Goal: Task Accomplishment & Management: Manage account settings

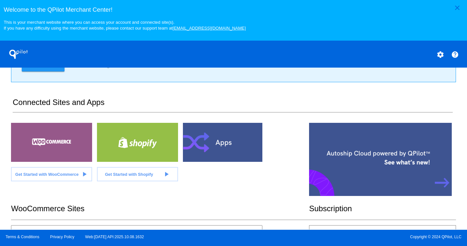
scroll to position [97, 0]
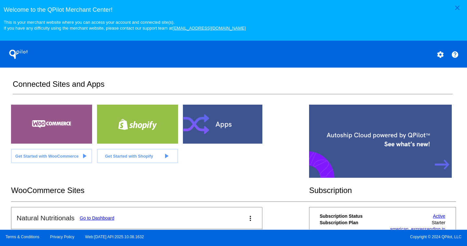
click at [97, 217] on link "Go to Dashboard" at bounding box center [97, 217] width 35 height 5
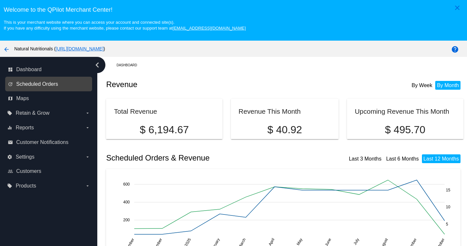
click at [33, 82] on span "Scheduled Orders" at bounding box center [37, 84] width 42 height 6
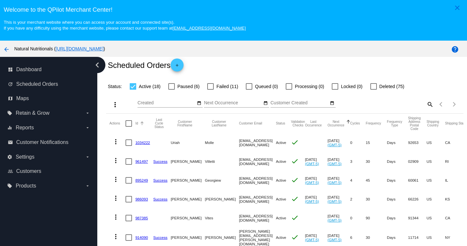
scroll to position [32, 0]
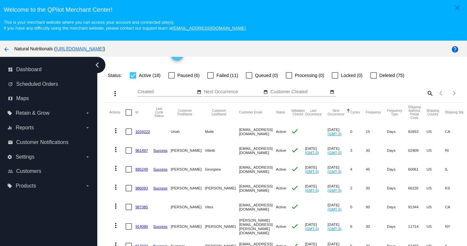
click at [97, 65] on icon "chevron_left" at bounding box center [97, 65] width 10 height 10
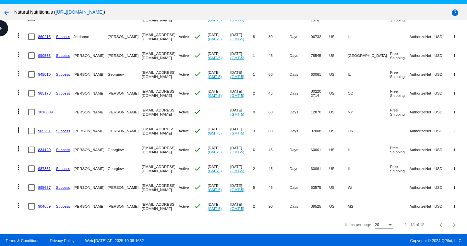
scroll to position [41, 0]
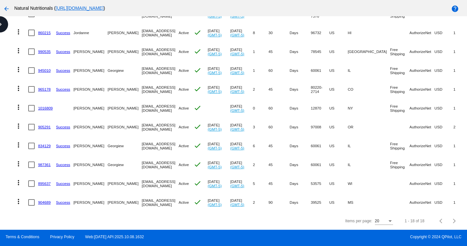
click at [451, 220] on div "Next page" at bounding box center [453, 220] width 5 height 5
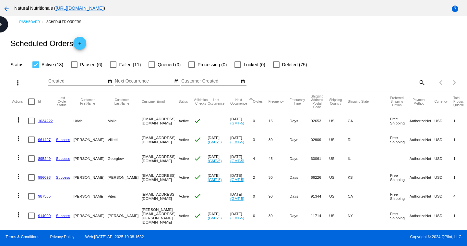
scroll to position [0, 0]
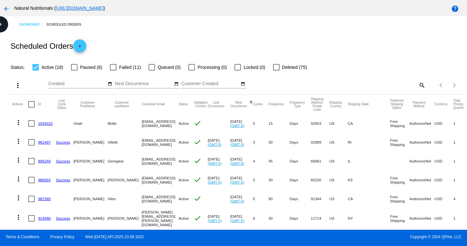
click at [38, 68] on div at bounding box center [35, 67] width 6 height 6
click at [36, 70] on input "Active (18)" at bounding box center [35, 70] width 0 height 0
checkbox input "false"
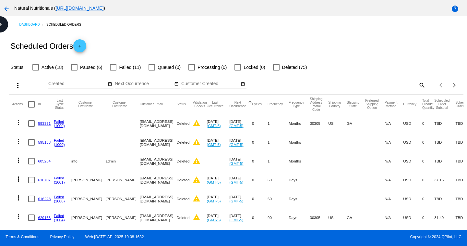
click at [111, 67] on div at bounding box center [113, 67] width 6 height 6
click at [113, 70] on input "Failed (11)" at bounding box center [113, 70] width 0 height 0
checkbox input "true"
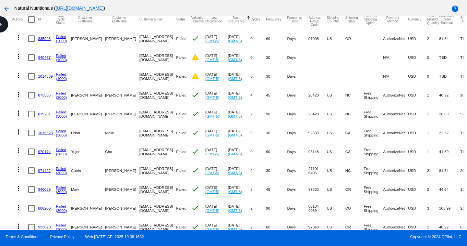
scroll to position [127, 0]
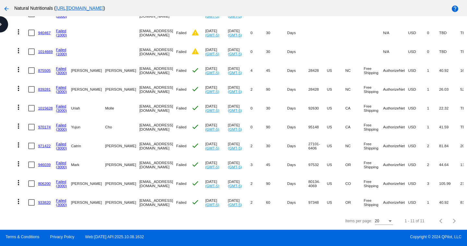
click at [46, 68] on link "875505" at bounding box center [44, 70] width 13 height 4
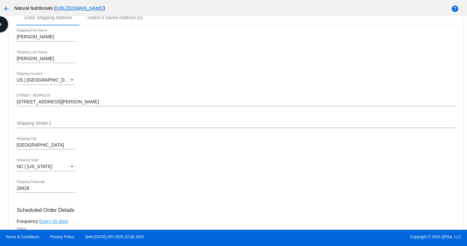
scroll to position [227, 0]
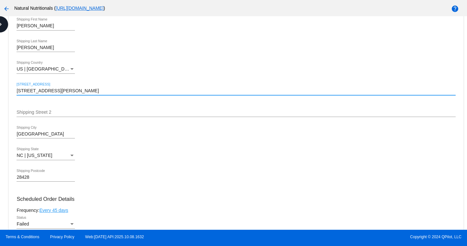
drag, startPoint x: 72, startPoint y: 91, endPoint x: 16, endPoint y: 90, distance: 55.5
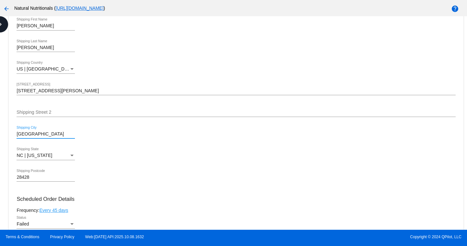
drag, startPoint x: 50, startPoint y: 133, endPoint x: 17, endPoint y: 133, distance: 33.1
click at [17, 133] on input "[GEOGRAPHIC_DATA]" at bounding box center [46, 133] width 58 height 5
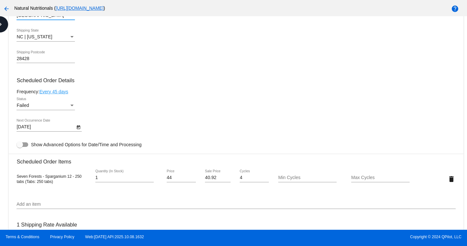
scroll to position [357, 0]
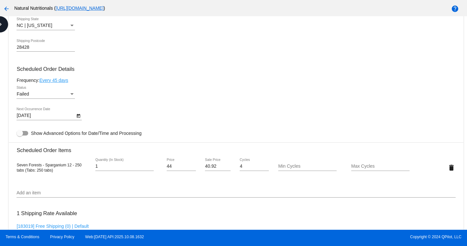
click at [16, 165] on mat-card "Customer 4919999: [PERSON_NAME] [EMAIL_ADDRESS][DOMAIN_NAME] Customer Shipping …" at bounding box center [236, 152] width 454 height 649
click at [58, 174] on div "Seven Forests - Sparganium 12 - 250 tabs (Tabs: 250 tabs) 1 Quantity (In Stock)…" at bounding box center [236, 167] width 439 height 18
drag, startPoint x: 17, startPoint y: 163, endPoint x: 54, endPoint y: 170, distance: 37.9
click at [54, 170] on div "Seven Forests - Sparganium 12 - 250 tabs (Tabs: 250 tabs)" at bounding box center [53, 167] width 73 height 10
copy span "Seven Forests - Sparganium 12 - 250 tabs (Tabs: 250 tabs)"
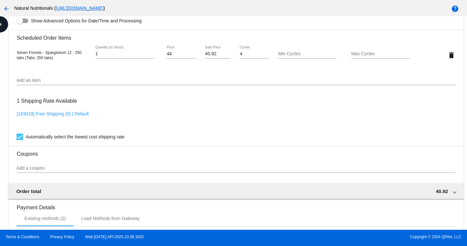
scroll to position [441, 0]
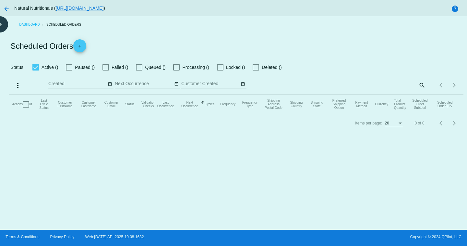
checkbox input "false"
checkbox input "true"
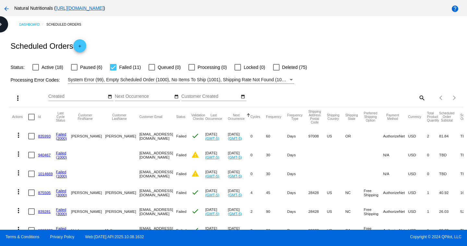
click at [44, 211] on link "839281" at bounding box center [44, 211] width 13 height 4
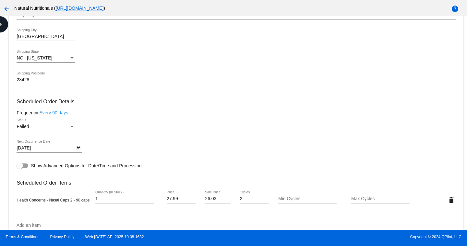
scroll to position [357, 0]
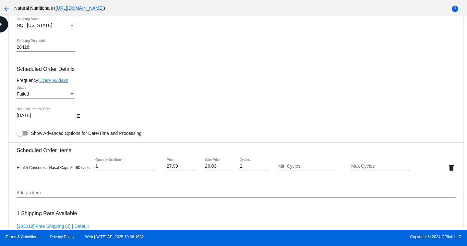
drag, startPoint x: 17, startPoint y: 165, endPoint x: 72, endPoint y: 168, distance: 55.6
click at [72, 168] on div "Health Concerns - Nasal Caps 2 - 90 caps" at bounding box center [53, 166] width 73 height 5
copy span "Health Concerns - Nasal Caps 2 - 90 caps"
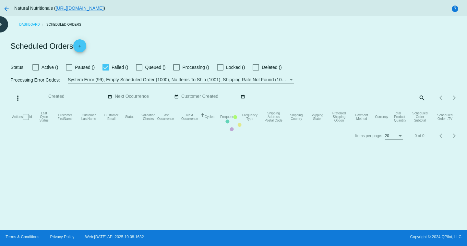
checkbox input "false"
checkbox input "true"
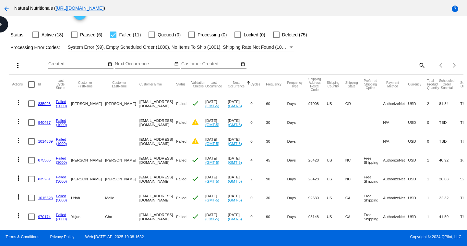
scroll to position [65, 0]
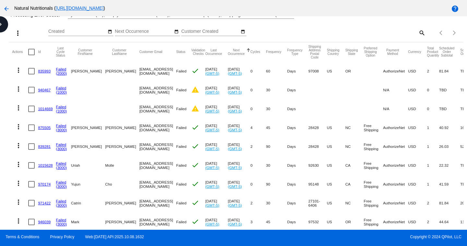
click at [45, 166] on link "1015628" at bounding box center [45, 165] width 15 height 4
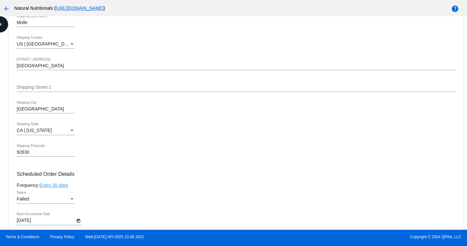
scroll to position [259, 0]
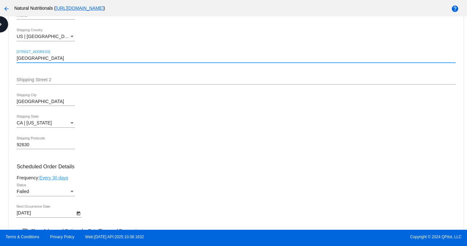
drag, startPoint x: 61, startPoint y: 58, endPoint x: 68, endPoint y: 58, distance: 7.1
click at [68, 58] on input "[GEOGRAPHIC_DATA]" at bounding box center [236, 58] width 439 height 5
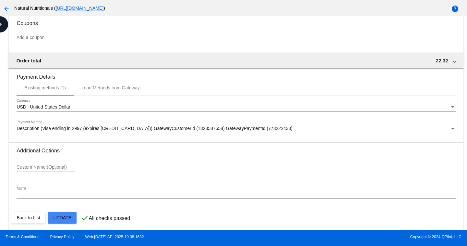
scroll to position [604, 0]
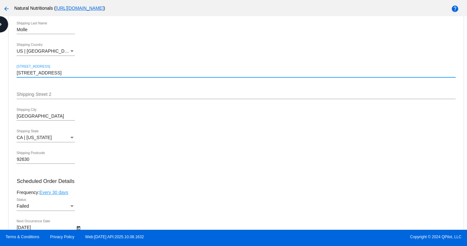
scroll to position [214, 0]
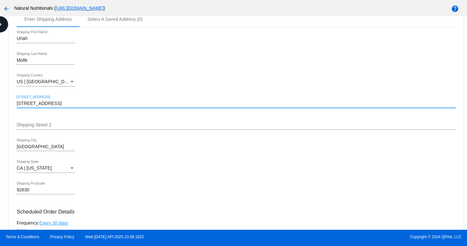
drag, startPoint x: 75, startPoint y: 101, endPoint x: 20, endPoint y: 103, distance: 54.8
click at [20, 103] on input "[STREET_ADDRESS]" at bounding box center [236, 103] width 439 height 5
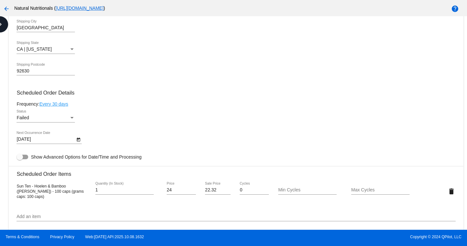
scroll to position [344, 0]
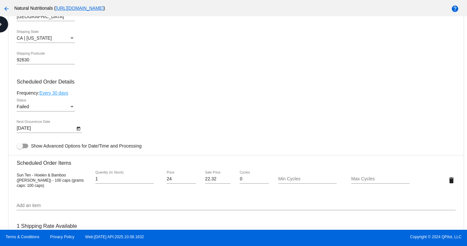
type input "[STREET_ADDRESS]"
click at [16, 176] on mat-card "Customer 7074701: [PERSON_NAME] [EMAIL_ADDRESS][DOMAIN_NAME] Customer Shipping …" at bounding box center [236, 164] width 454 height 649
copy mat-card "Sun Ten - Hoelen & Bamboo ([PERSON_NAME]) - 100 caps (grams caps: 100 caps) Qua…"
click at [64, 201] on div "Add an item" at bounding box center [236, 203] width 439 height 13
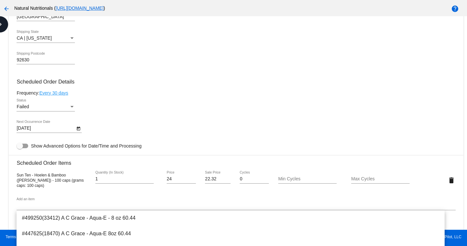
drag, startPoint x: 17, startPoint y: 177, endPoint x: 45, endPoint y: 182, distance: 28.3
click at [45, 182] on span "Sun Ten - Hoelen & Bamboo ([PERSON_NAME]) - 100 caps (grams caps: 100 caps)" at bounding box center [50, 180] width 67 height 15
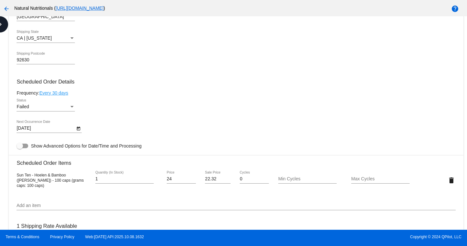
copy span "Sun Ten - Hoelen & Bamboo ([PERSON_NAME]) - 100 caps"
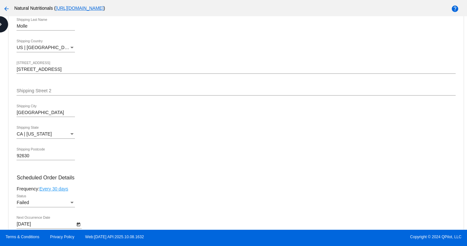
scroll to position [247, 0]
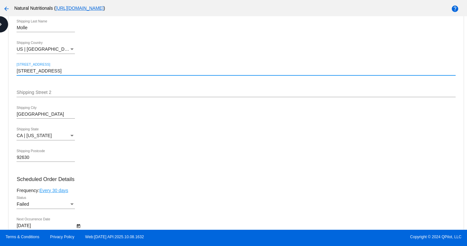
drag, startPoint x: 72, startPoint y: 70, endPoint x: 16, endPoint y: 71, distance: 56.4
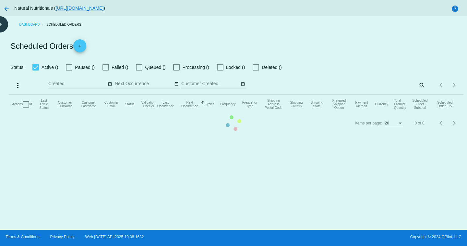
checkbox input "false"
checkbox input "true"
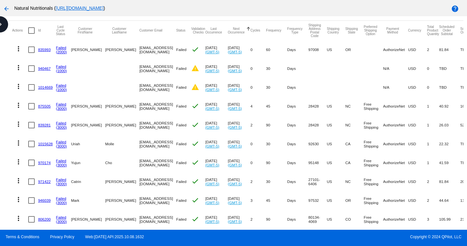
scroll to position [97, 0]
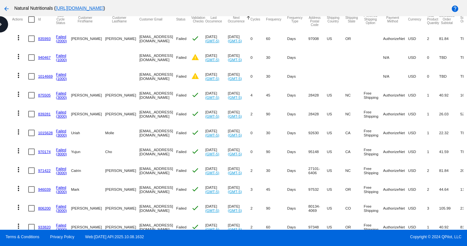
click at [43, 150] on link "970174" at bounding box center [44, 151] width 13 height 4
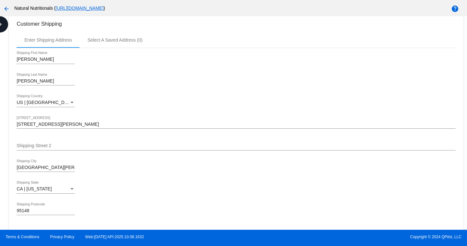
scroll to position [195, 0]
drag, startPoint x: 33, startPoint y: 58, endPoint x: 16, endPoint y: 58, distance: 17.2
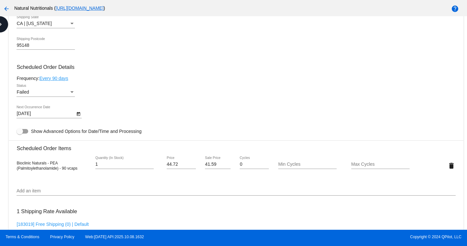
scroll to position [389, 0]
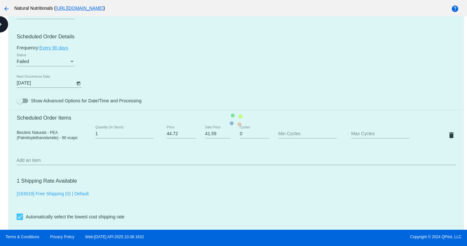
click at [17, 131] on mat-card "Customer 6859977: [PERSON_NAME] [EMAIL_ADDRESS][DOMAIN_NAME] Customer Shipping …" at bounding box center [236, 119] width 454 height 649
click at [27, 132] on mat-card "Customer 6859977: [PERSON_NAME] [EMAIL_ADDRESS][DOMAIN_NAME] Customer Shipping …" at bounding box center [236, 119] width 454 height 649
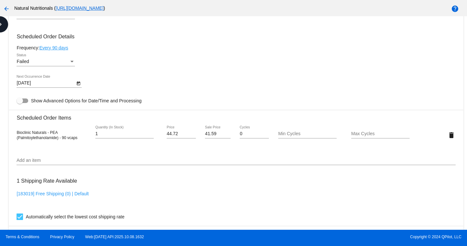
drag, startPoint x: 17, startPoint y: 132, endPoint x: 77, endPoint y: 137, distance: 60.5
click at [77, 137] on span "Bioclinic Naturals - PEA (Palmitoylethanolamide) - 90 vcaps" at bounding box center [47, 135] width 61 height 10
copy span "Bioclinic Naturals - PEA (Palmitoylethanolamide) - 90 vcaps"
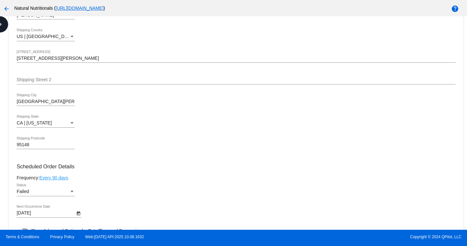
scroll to position [195, 0]
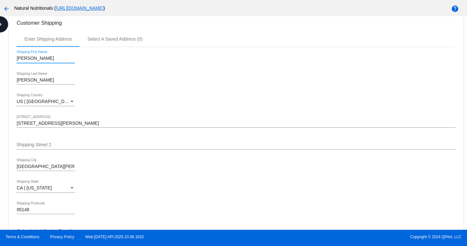
drag, startPoint x: 34, startPoint y: 58, endPoint x: 17, endPoint y: 58, distance: 17.5
click at [17, 58] on input "[PERSON_NAME]" at bounding box center [46, 58] width 58 height 5
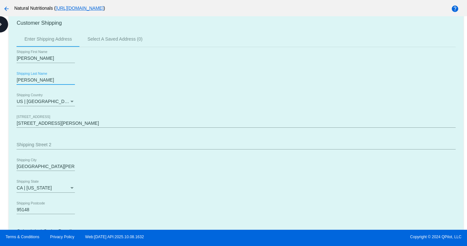
drag, startPoint x: 36, startPoint y: 80, endPoint x: 20, endPoint y: 78, distance: 15.7
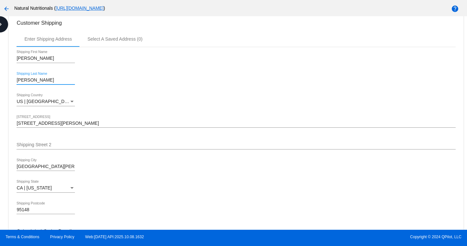
click at [21, 79] on input "[PERSON_NAME]" at bounding box center [46, 80] width 58 height 5
drag, startPoint x: 18, startPoint y: 80, endPoint x: 36, endPoint y: 79, distance: 18.5
click at [36, 79] on input "[PERSON_NAME]" at bounding box center [46, 80] width 58 height 5
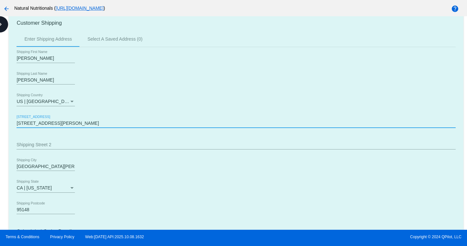
drag, startPoint x: 52, startPoint y: 122, endPoint x: 38, endPoint y: 122, distance: 14.3
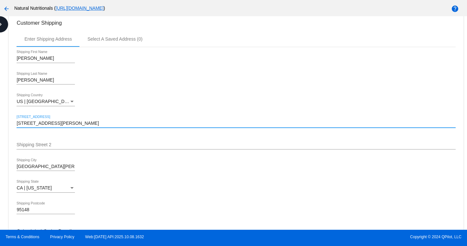
click at [34, 122] on input "[STREET_ADDRESS][PERSON_NAME]" at bounding box center [236, 123] width 439 height 5
drag, startPoint x: 17, startPoint y: 123, endPoint x: 51, endPoint y: 123, distance: 33.7
click at [51, 123] on input "[STREET_ADDRESS][PERSON_NAME]" at bounding box center [236, 123] width 439 height 5
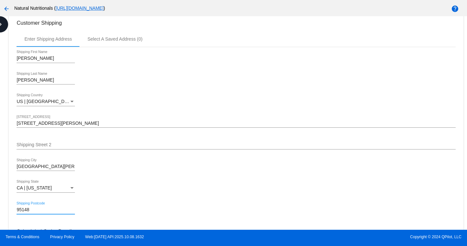
drag, startPoint x: 17, startPoint y: 210, endPoint x: 29, endPoint y: 209, distance: 11.4
click at [29, 209] on input "95148" at bounding box center [46, 209] width 58 height 5
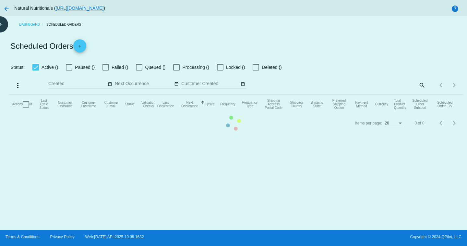
checkbox input "false"
checkbox input "true"
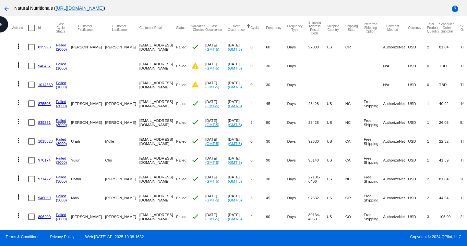
scroll to position [127, 0]
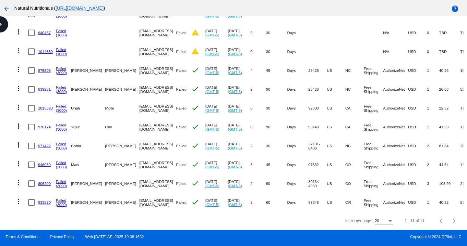
click at [42, 143] on link "971422" at bounding box center [44, 145] width 13 height 4
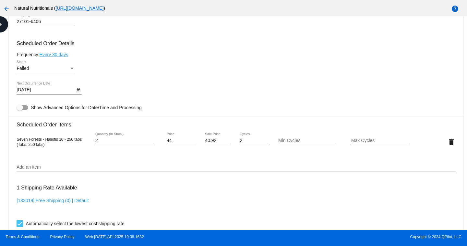
scroll to position [389, 0]
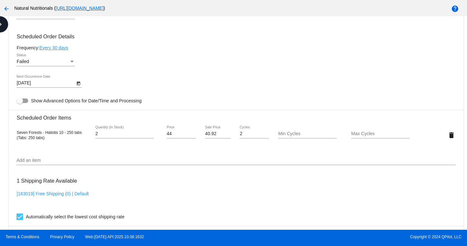
click at [17, 133] on span "Seven Forests - Haliotis 10 - 250 tabs (Tabs: 250 tabs)" at bounding box center [49, 135] width 65 height 10
drag, startPoint x: 17, startPoint y: 133, endPoint x: 82, endPoint y: 131, distance: 65.5
click at [82, 131] on div "Seven Forests - Haliotis 10 - 250 tabs (Tabs: 250 tabs)" at bounding box center [53, 134] width 73 height 10
copy span "Seven Forests - Haliotis 10 - 250 tabs"
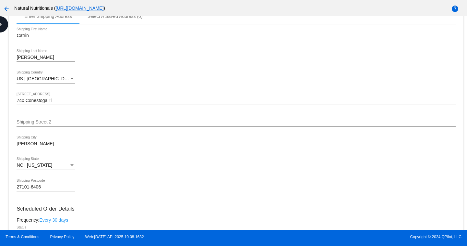
scroll to position [195, 0]
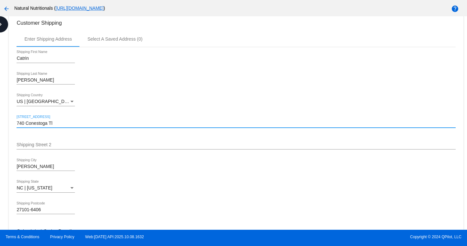
drag, startPoint x: 54, startPoint y: 123, endPoint x: 16, endPoint y: 124, distance: 38.6
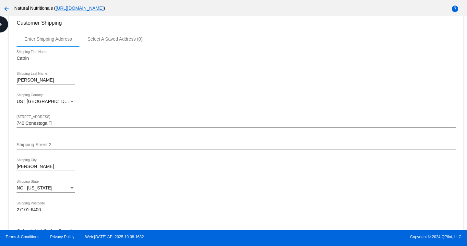
click at [40, 209] on input "27101-6406" at bounding box center [46, 209] width 58 height 5
drag, startPoint x: 42, startPoint y: 209, endPoint x: 16, endPoint y: 208, distance: 25.6
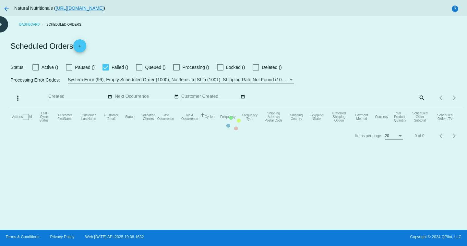
checkbox input "false"
checkbox input "true"
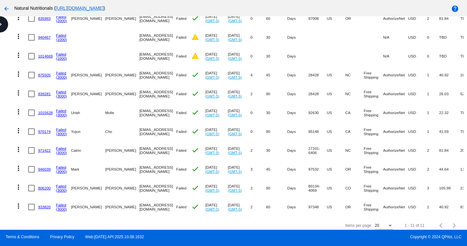
scroll to position [127, 0]
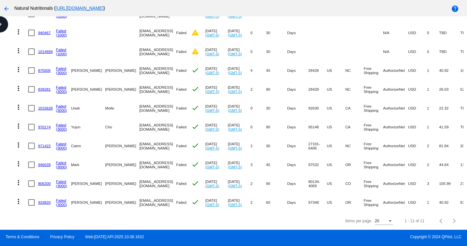
click at [47, 162] on link "946039" at bounding box center [44, 164] width 13 height 4
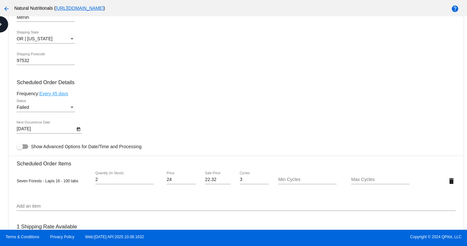
scroll to position [357, 0]
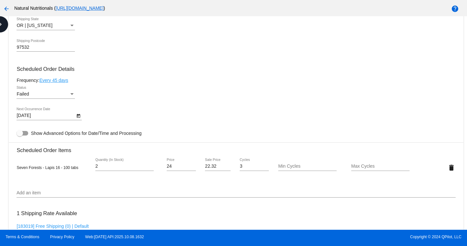
click at [18, 167] on span "Seven Forests - Lapis 16 - 100 tabs" at bounding box center [48, 167] width 62 height 5
drag, startPoint x: 17, startPoint y: 167, endPoint x: 80, endPoint y: 167, distance: 62.9
click at [80, 167] on div "Seven Forests - Lapis 16 - 100 tabs" at bounding box center [53, 166] width 73 height 5
copy span "Seven Forests - Lapis 16 - 100 tabs"
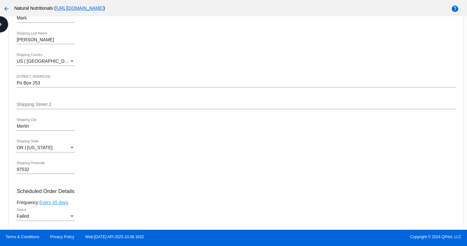
scroll to position [227, 0]
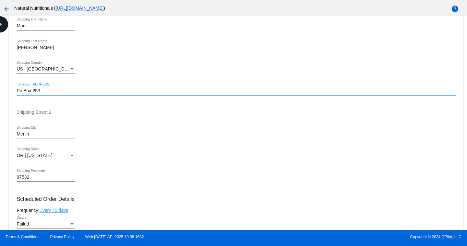
click at [42, 89] on input "Po Box 253" at bounding box center [236, 90] width 439 height 5
drag, startPoint x: 17, startPoint y: 91, endPoint x: 43, endPoint y: 92, distance: 26.0
click at [43, 92] on input "Po Box 253" at bounding box center [236, 90] width 439 height 5
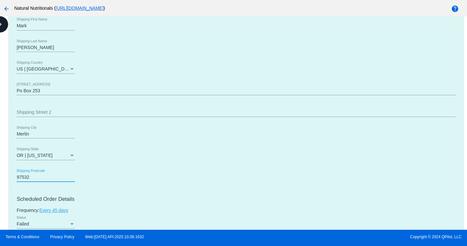
drag, startPoint x: 17, startPoint y: 176, endPoint x: 28, endPoint y: 176, distance: 11.0
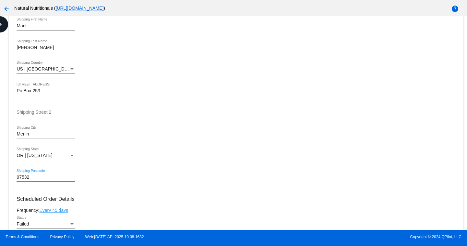
click at [29, 176] on input "97532" at bounding box center [46, 177] width 58 height 5
drag, startPoint x: 28, startPoint y: 176, endPoint x: 15, endPoint y: 176, distance: 12.3
click at [6, 10] on mat-icon "arrow_back" at bounding box center [7, 9] width 8 height 8
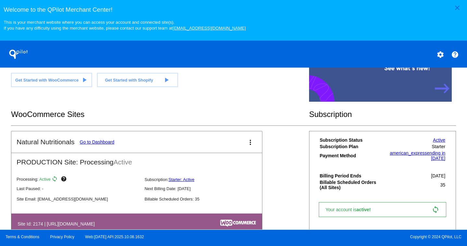
scroll to position [191, 0]
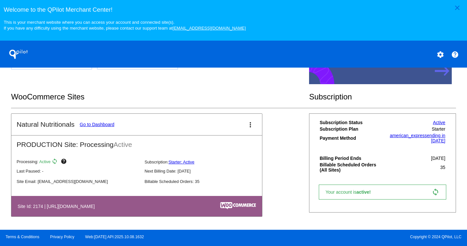
click at [102, 124] on link "Go to Dashboard" at bounding box center [97, 124] width 35 height 5
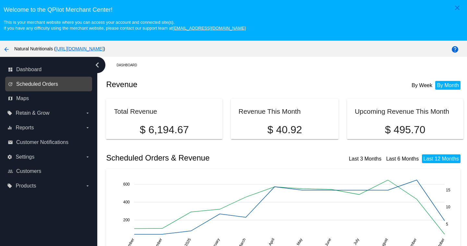
click at [48, 83] on span "Scheduled Orders" at bounding box center [37, 84] width 42 height 6
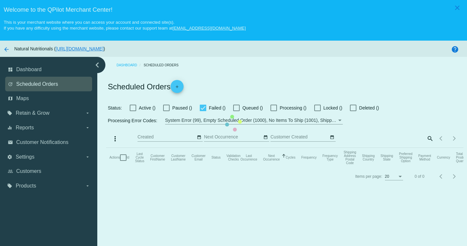
checkbox input "false"
checkbox input "true"
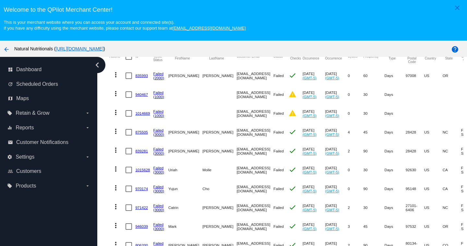
scroll to position [127, 0]
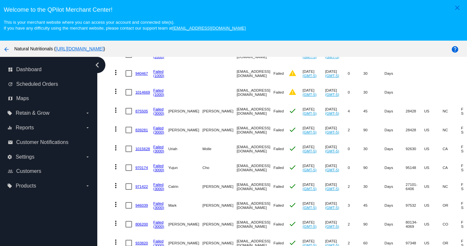
click at [97, 64] on icon "chevron_left" at bounding box center [97, 65] width 10 height 10
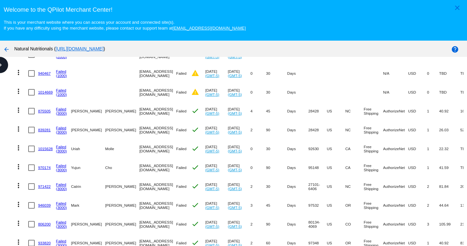
click at [45, 222] on link "806200" at bounding box center [44, 224] width 13 height 4
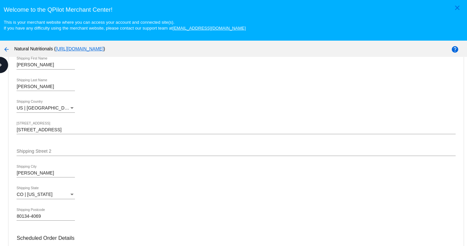
scroll to position [357, 0]
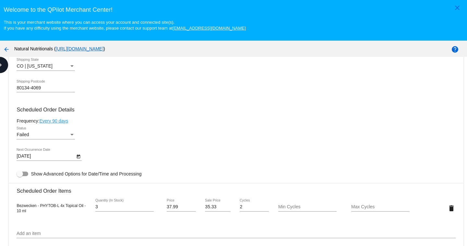
click at [17, 206] on span "Bezwecken - PHYTOB-L 4x Topical Oil - 10 ml" at bounding box center [51, 208] width 69 height 10
drag, startPoint x: 17, startPoint y: 205, endPoint x: 27, endPoint y: 209, distance: 10.8
click at [27, 209] on div "Bezwecken - PHYTOB-L 4x Topical Oil - 10 ml" at bounding box center [53, 207] width 73 height 10
copy span "Bezwecken - PHYTOB-L 4x Topical Oil - 10 ml"
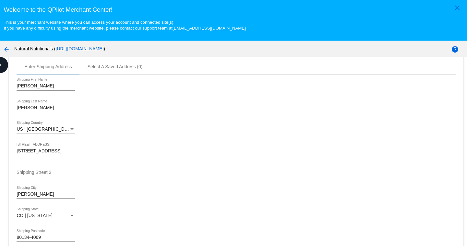
scroll to position [195, 0]
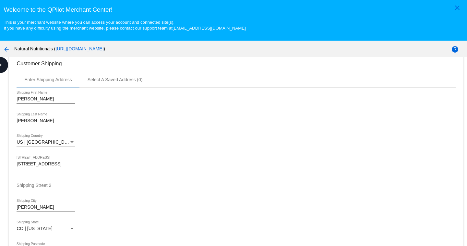
click at [68, 164] on input "[STREET_ADDRESS]" at bounding box center [236, 163] width 439 height 5
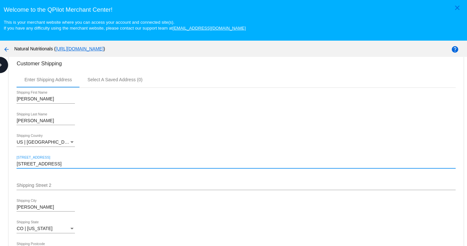
drag, startPoint x: 17, startPoint y: 164, endPoint x: 71, endPoint y: 163, distance: 54.5
click at [71, 163] on input "[STREET_ADDRESS]" at bounding box center [236, 163] width 439 height 5
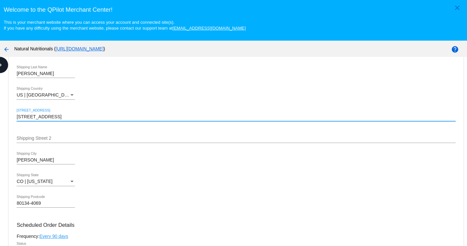
scroll to position [259, 0]
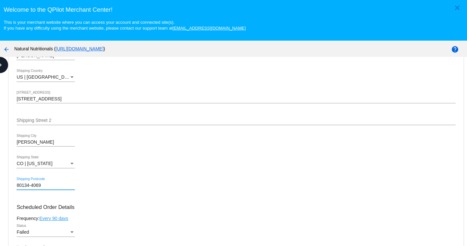
drag, startPoint x: 17, startPoint y: 186, endPoint x: 41, endPoint y: 186, distance: 24.0
click at [41, 186] on input "80134-4069" at bounding box center [46, 185] width 58 height 5
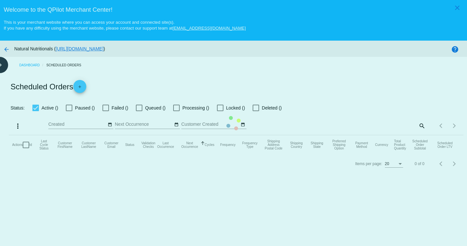
checkbox input "false"
checkbox input "true"
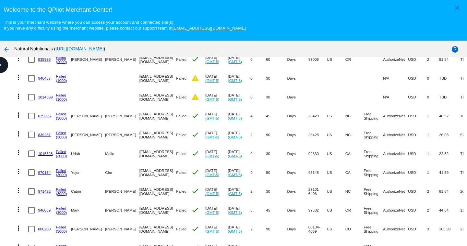
scroll to position [127, 0]
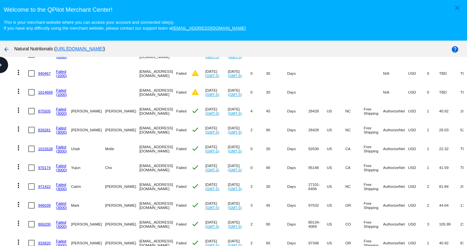
click at [42, 240] on link "933820" at bounding box center [44, 242] width 13 height 4
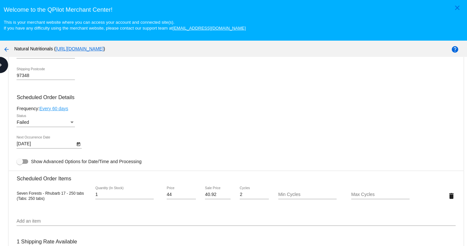
scroll to position [389, 0]
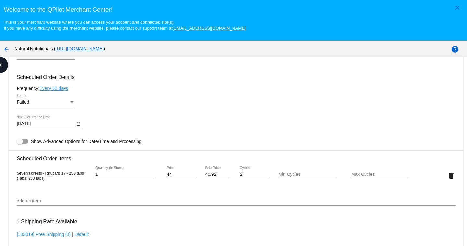
click at [27, 173] on span "Seven Forests - Rhubarb 17 - 250 tabs (Tabs: 250 tabs)" at bounding box center [50, 176] width 67 height 10
drag, startPoint x: 17, startPoint y: 174, endPoint x: 84, endPoint y: 175, distance: 66.5
click at [84, 175] on span "Seven Forests - Rhubarb 17 - 250 tabs (Tabs: 250 tabs)" at bounding box center [50, 176] width 67 height 10
copy span "Seven Forests - Rhubarb 17 - 250 tabs"
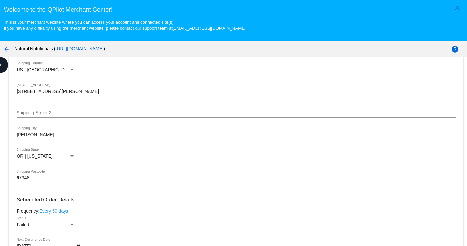
scroll to position [259, 0]
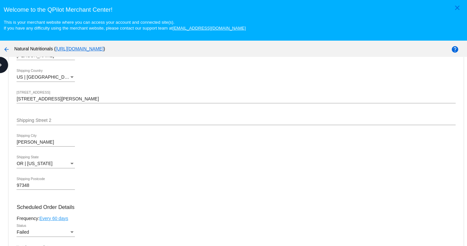
click at [29, 98] on input "[STREET_ADDRESS][PERSON_NAME]" at bounding box center [236, 98] width 439 height 5
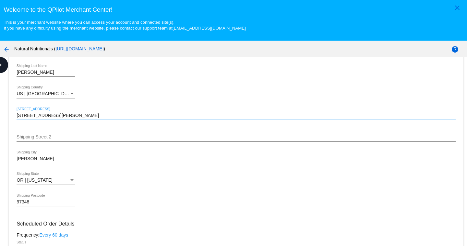
scroll to position [227, 0]
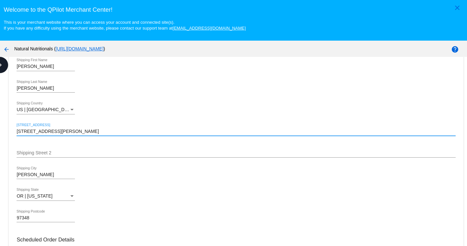
drag, startPoint x: 17, startPoint y: 131, endPoint x: 58, endPoint y: 131, distance: 41.2
click at [58, 131] on input "[STREET_ADDRESS][PERSON_NAME]" at bounding box center [236, 131] width 439 height 5
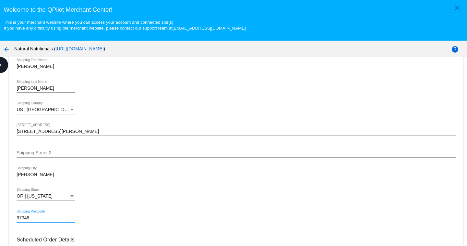
drag, startPoint x: 30, startPoint y: 217, endPoint x: 17, endPoint y: 218, distance: 13.3
click at [17, 218] on input "97348" at bounding box center [46, 217] width 58 height 5
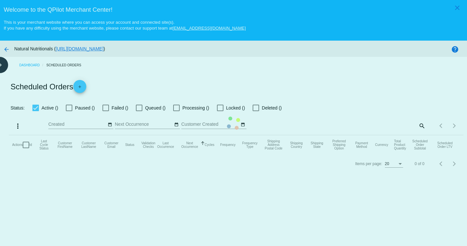
checkbox input "false"
checkbox input "true"
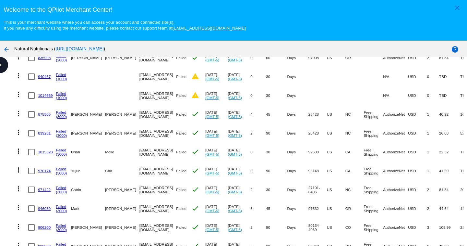
scroll to position [127, 0]
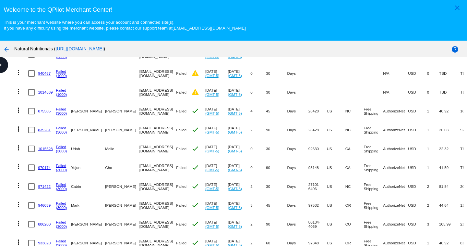
click at [43, 203] on link "946039" at bounding box center [44, 205] width 13 height 4
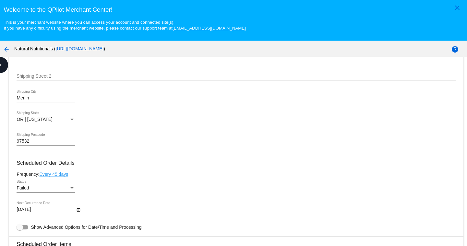
scroll to position [292, 0]
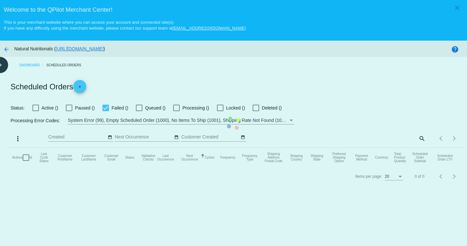
checkbox input "false"
checkbox input "true"
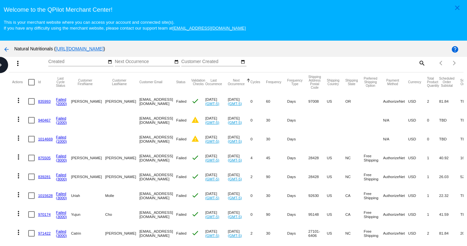
scroll to position [127, 0]
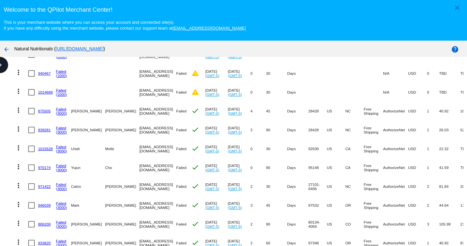
click at [43, 184] on link "971422" at bounding box center [44, 186] width 13 height 4
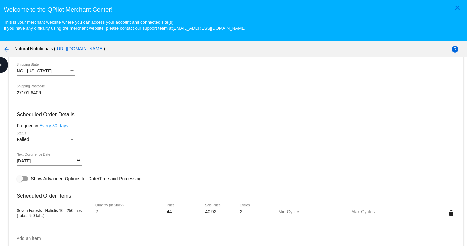
scroll to position [357, 0]
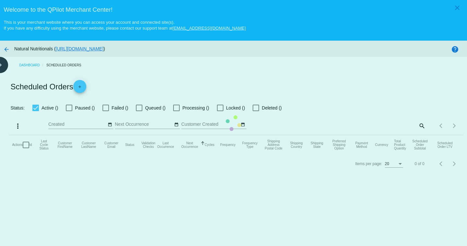
checkbox input "false"
checkbox input "true"
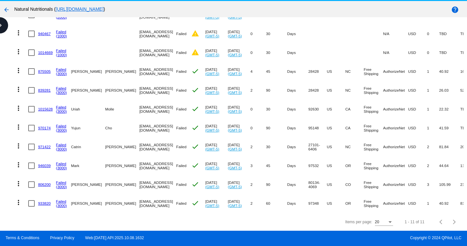
scroll to position [41, 0]
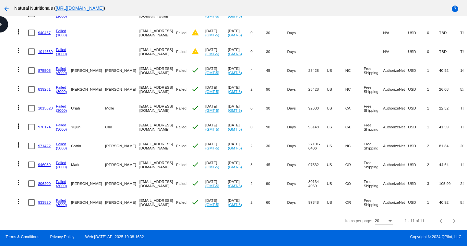
click at [45, 125] on link "970174" at bounding box center [44, 127] width 13 height 4
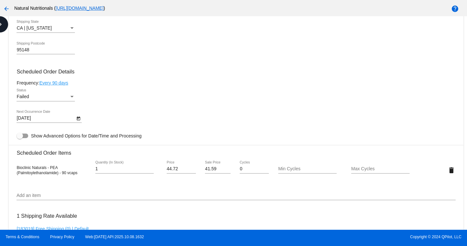
scroll to position [357, 0]
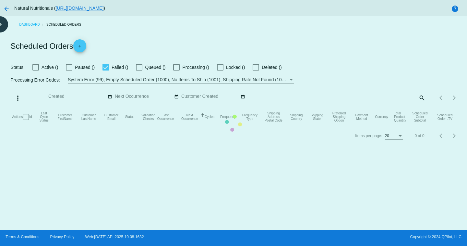
checkbox input "false"
checkbox input "true"
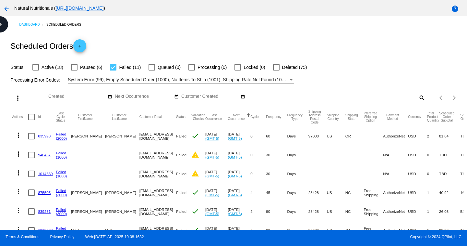
scroll to position [127, 0]
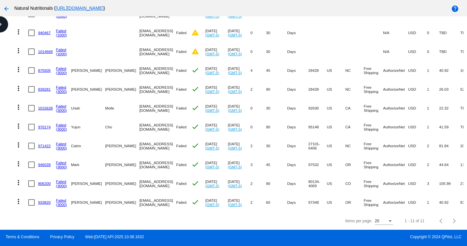
click at [42, 200] on link "933820" at bounding box center [44, 202] width 13 height 4
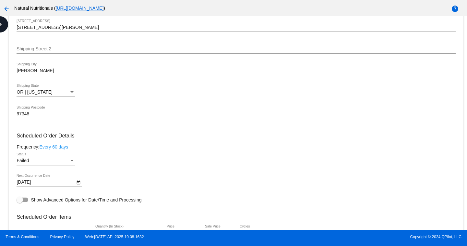
scroll to position [324, 0]
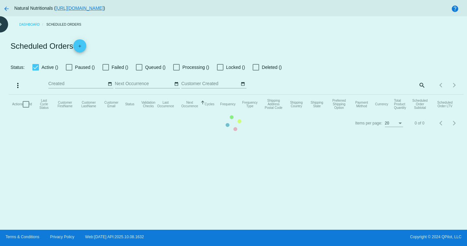
checkbox input "false"
checkbox input "true"
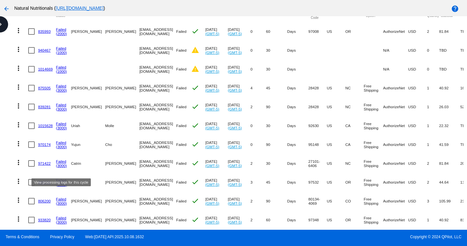
scroll to position [127, 0]
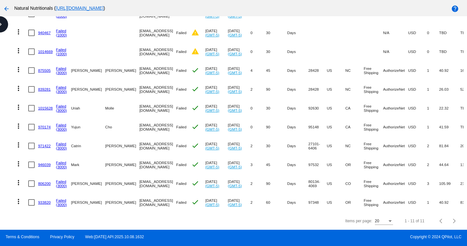
click at [44, 181] on link "806200" at bounding box center [44, 183] width 13 height 4
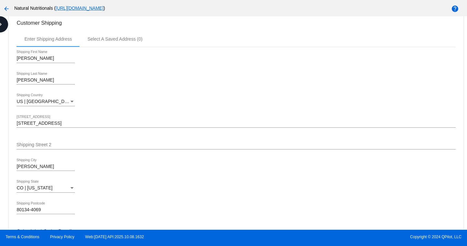
scroll to position [324, 0]
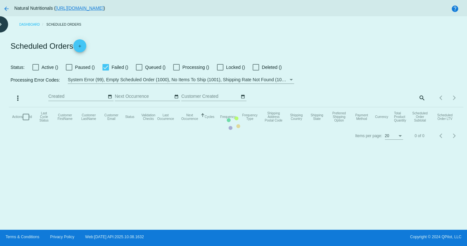
checkbox input "false"
checkbox input "true"
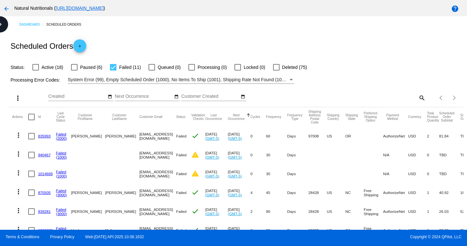
scroll to position [127, 0]
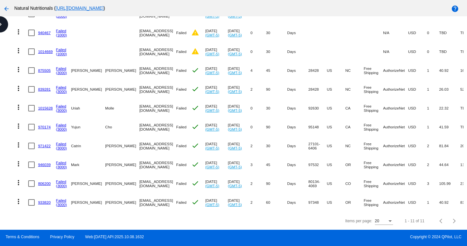
click at [48, 106] on link "1015628" at bounding box center [45, 108] width 15 height 4
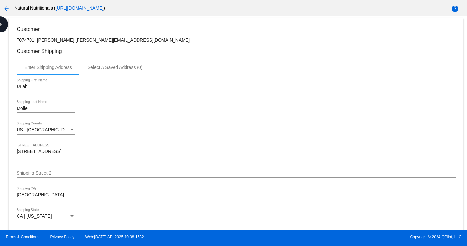
scroll to position [162, 0]
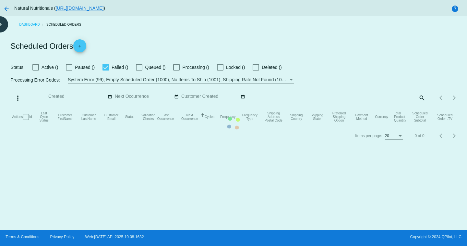
checkbox input "false"
checkbox input "true"
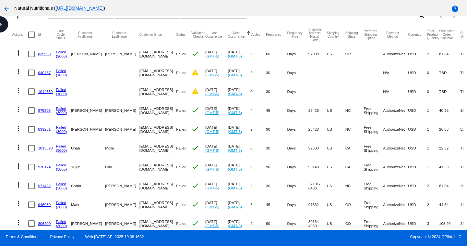
scroll to position [97, 0]
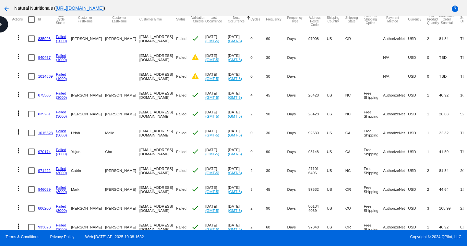
click at [42, 112] on link "839281" at bounding box center [44, 114] width 13 height 4
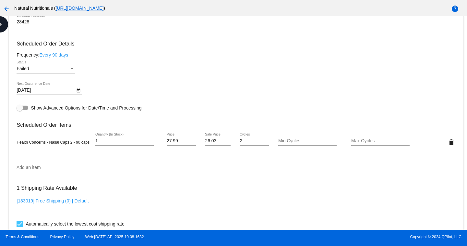
scroll to position [389, 0]
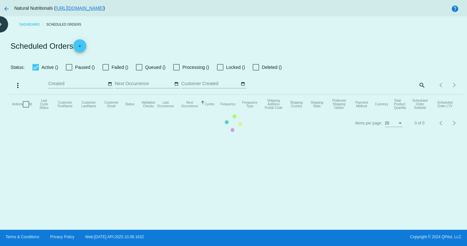
checkbox input "false"
checkbox input "true"
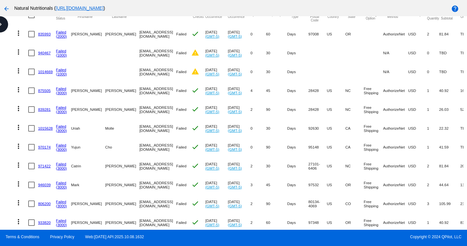
scroll to position [127, 0]
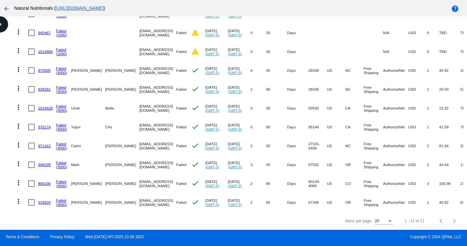
click at [42, 68] on link "875505" at bounding box center [44, 70] width 13 height 4
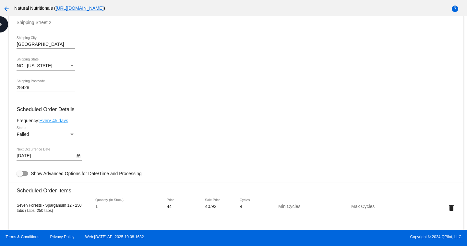
scroll to position [357, 0]
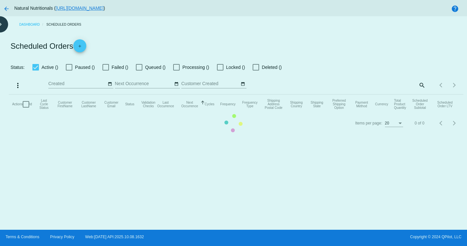
checkbox input "false"
checkbox input "true"
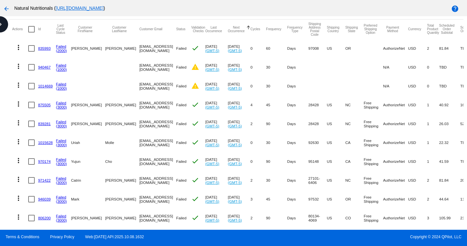
scroll to position [97, 0]
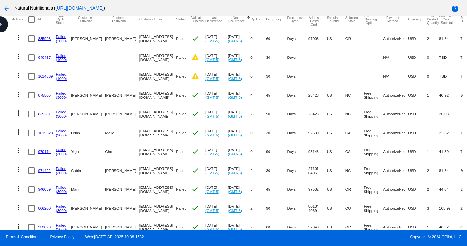
click at [45, 151] on link "970174" at bounding box center [44, 151] width 13 height 4
